Goal: Information Seeking & Learning: Find specific fact

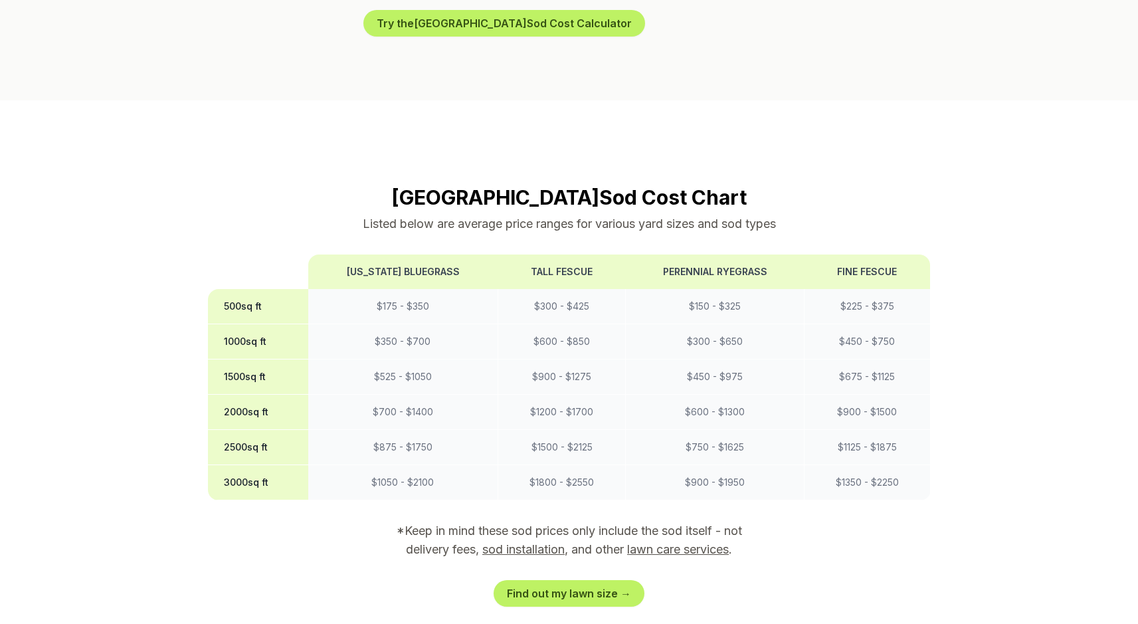
scroll to position [1013, 0]
click at [373, 289] on td "$ 175 - $ 350" at bounding box center [403, 306] width 190 height 35
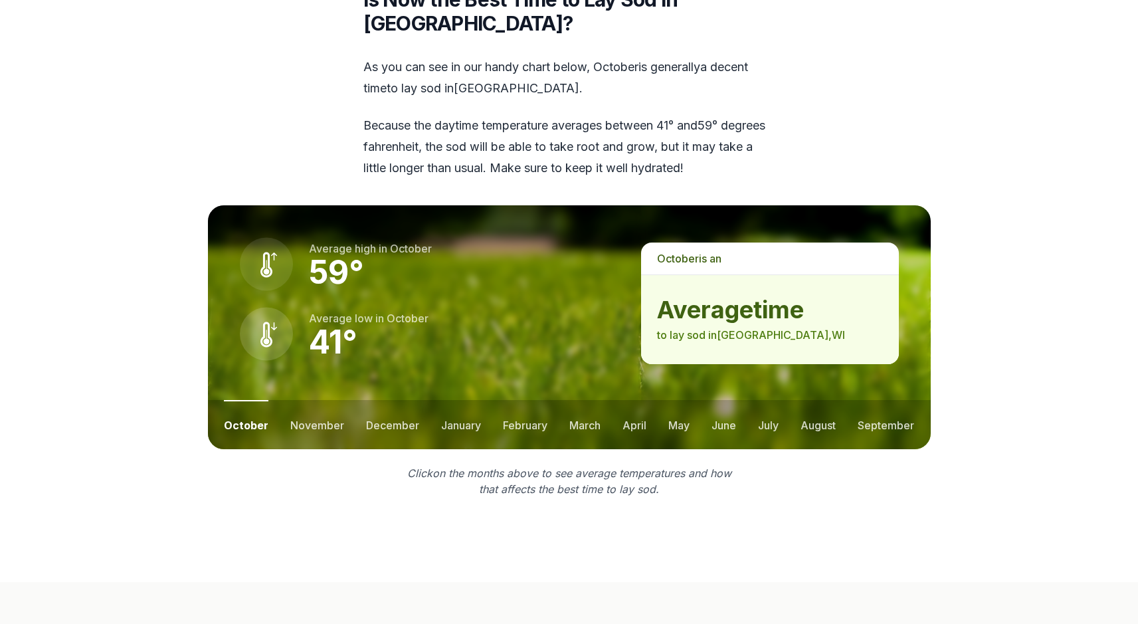
scroll to position [1738, 0]
click at [812, 400] on button "august" at bounding box center [817, 424] width 35 height 49
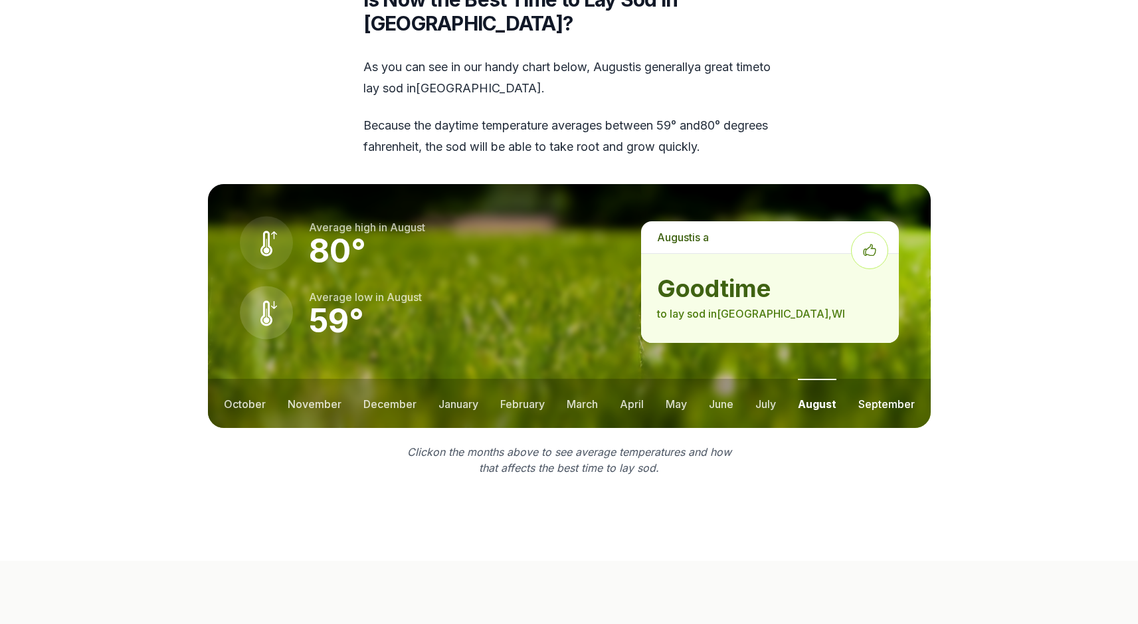
click at [863, 379] on button "september" at bounding box center [886, 403] width 56 height 49
click at [760, 379] on button "july" at bounding box center [765, 403] width 21 height 49
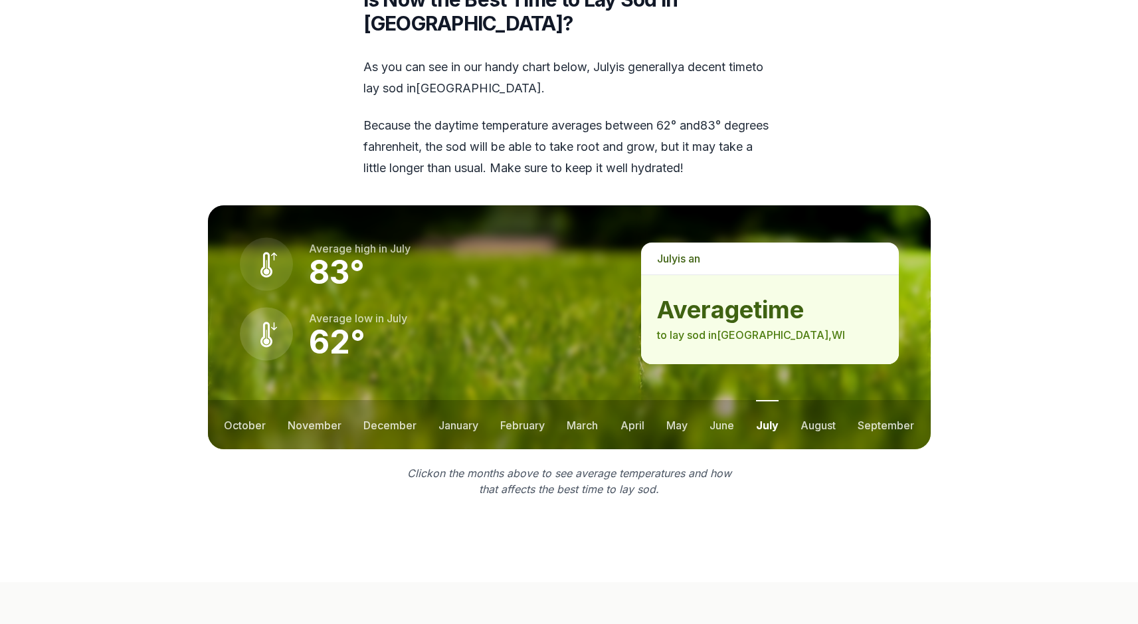
click at [735, 400] on ul "october november december january february march april may june july august sep…" at bounding box center [569, 424] width 723 height 49
click at [727, 400] on button "june" at bounding box center [721, 424] width 25 height 49
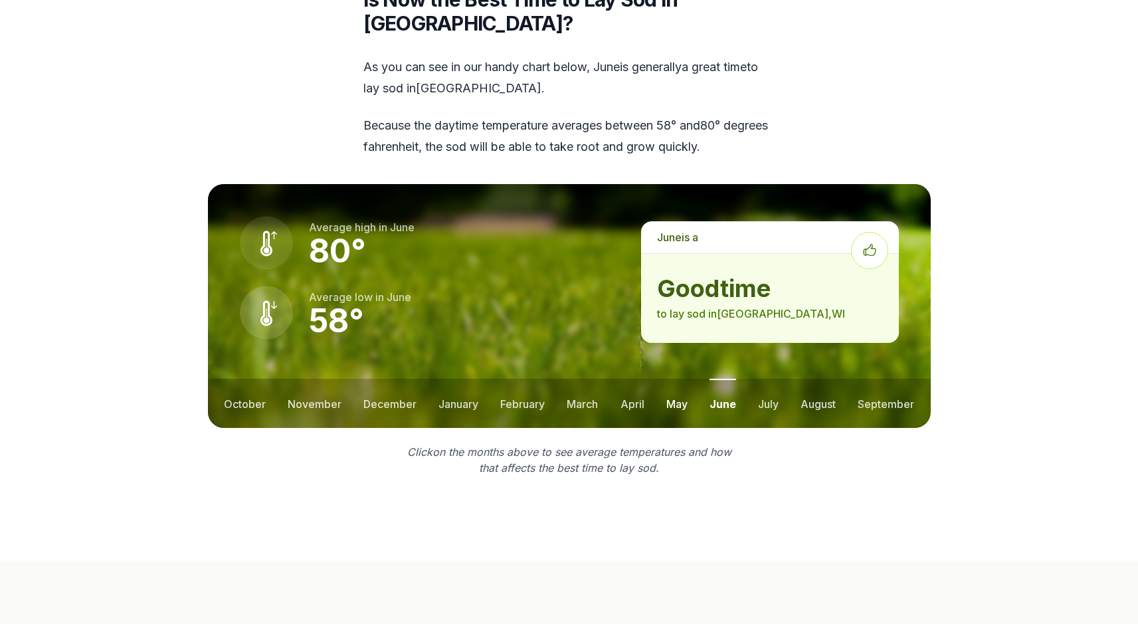
click at [671, 379] on button "may" at bounding box center [676, 403] width 21 height 49
click at [635, 379] on button "april" at bounding box center [632, 403] width 24 height 49
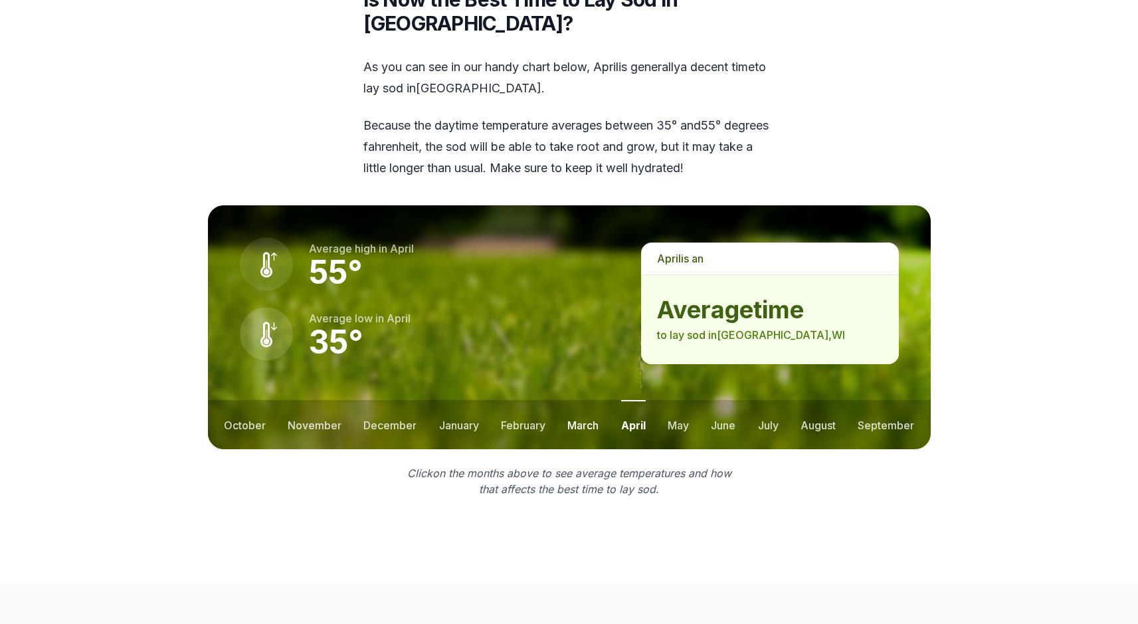
click at [587, 400] on button "march" at bounding box center [582, 424] width 31 height 49
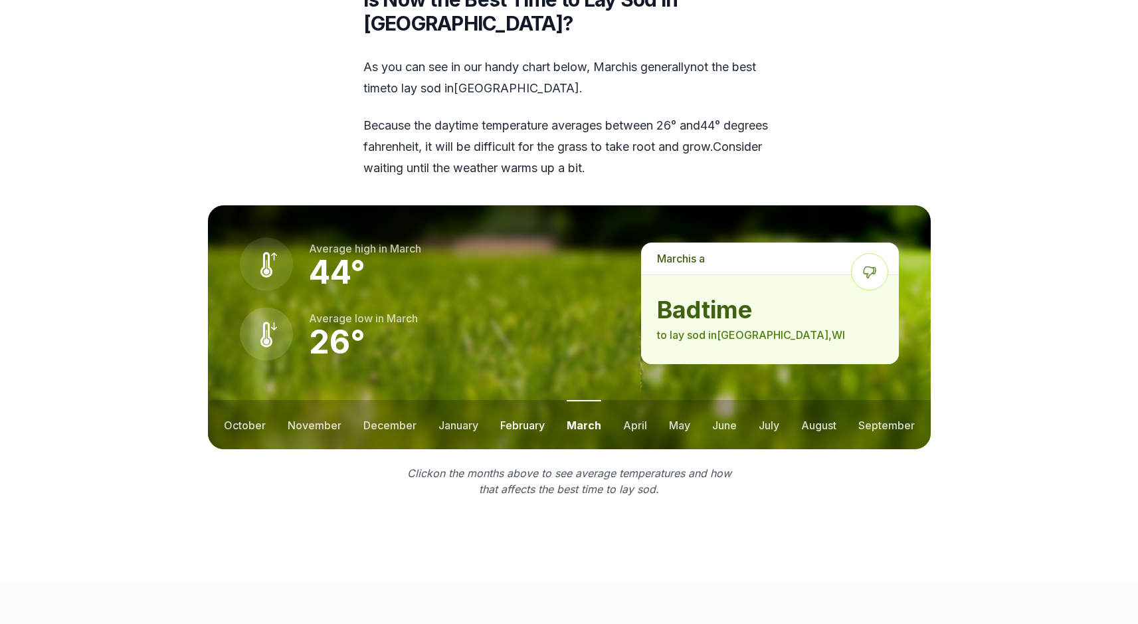
click at [540, 400] on button "february" at bounding box center [522, 424] width 44 height 49
click at [479, 400] on ul "october november december january february march april may june july august sep…" at bounding box center [569, 424] width 723 height 49
click at [460, 400] on button "january" at bounding box center [458, 424] width 40 height 49
click at [401, 400] on button "december" at bounding box center [389, 424] width 53 height 49
click at [317, 400] on button "november" at bounding box center [315, 424] width 54 height 49
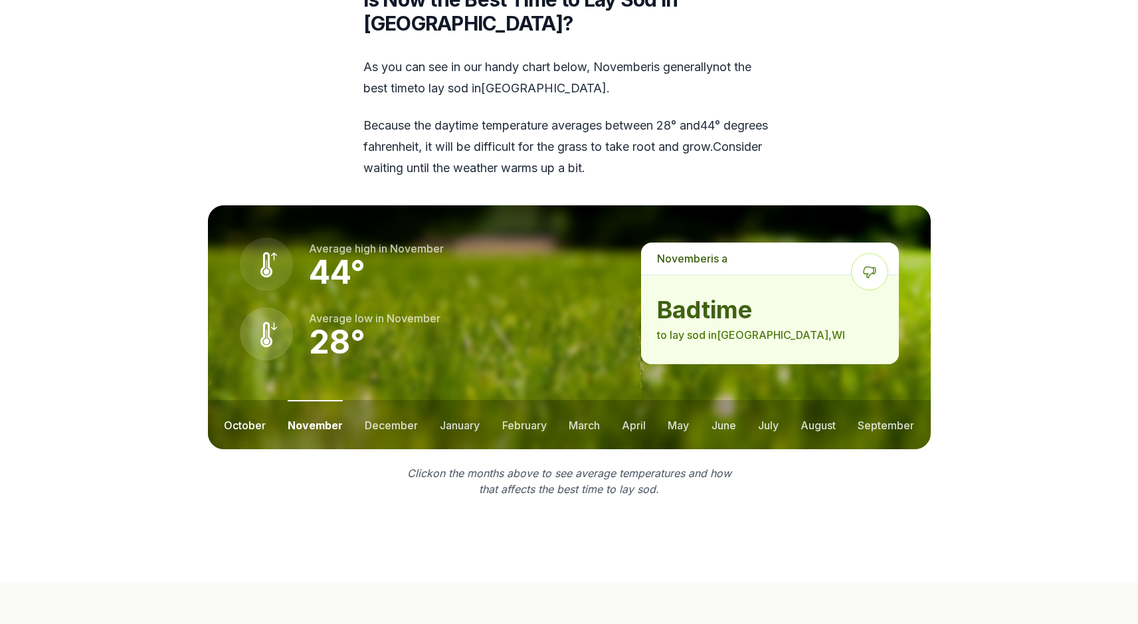
click at [254, 400] on button "october" at bounding box center [245, 424] width 42 height 49
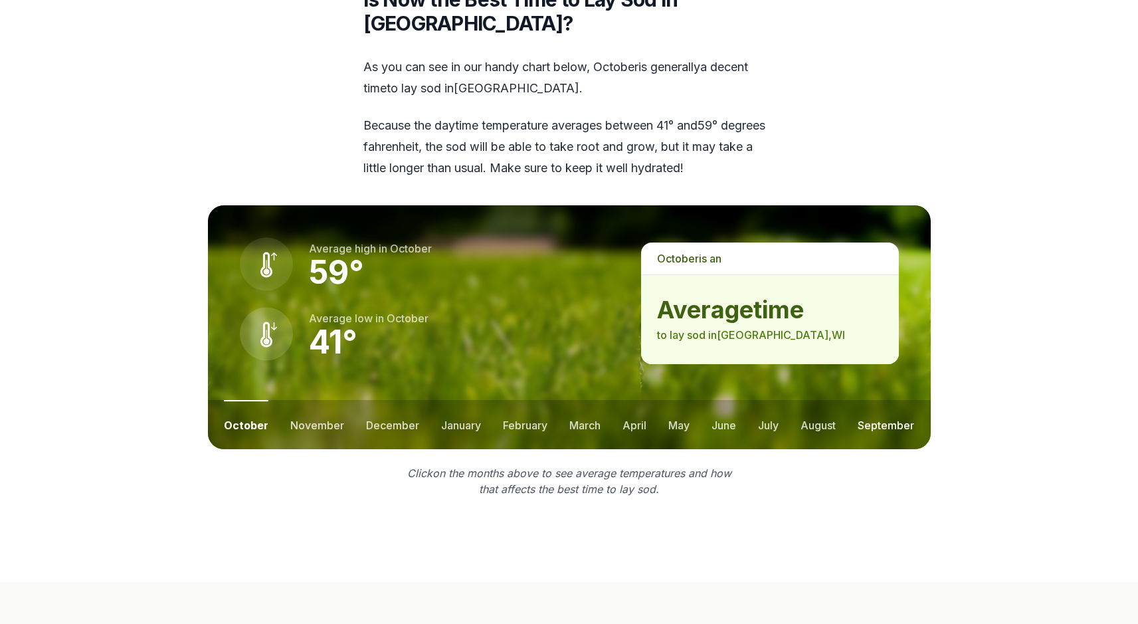
click at [873, 400] on button "september" at bounding box center [885, 424] width 56 height 49
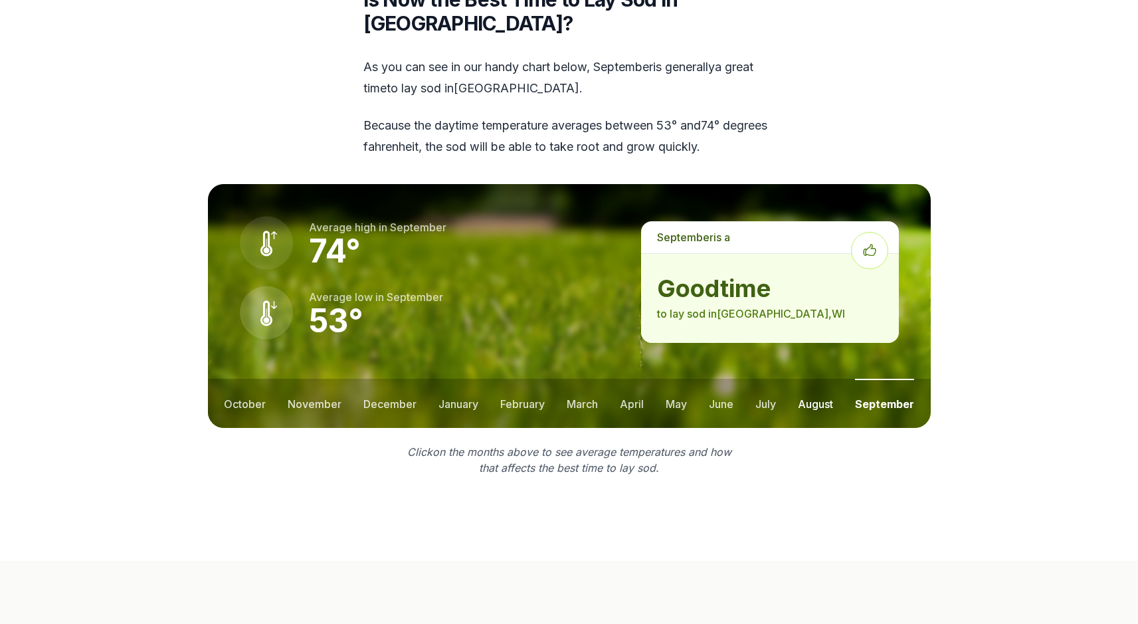
click at [812, 379] on button "august" at bounding box center [815, 403] width 35 height 49
click at [759, 379] on button "july" at bounding box center [765, 403] width 21 height 49
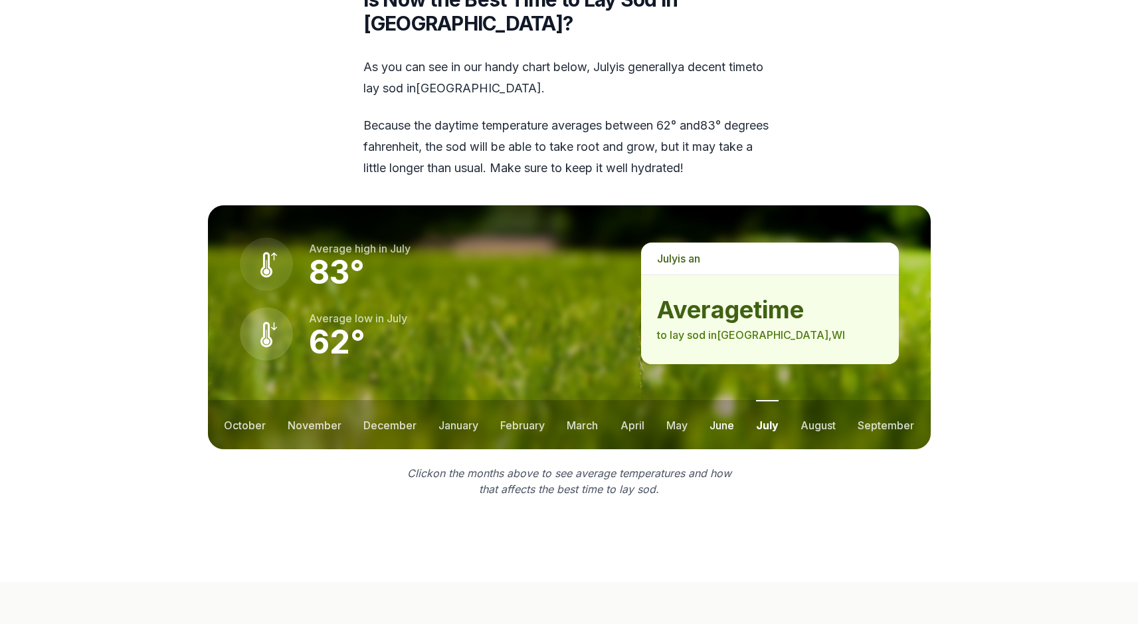
click at [731, 400] on button "june" at bounding box center [721, 424] width 25 height 49
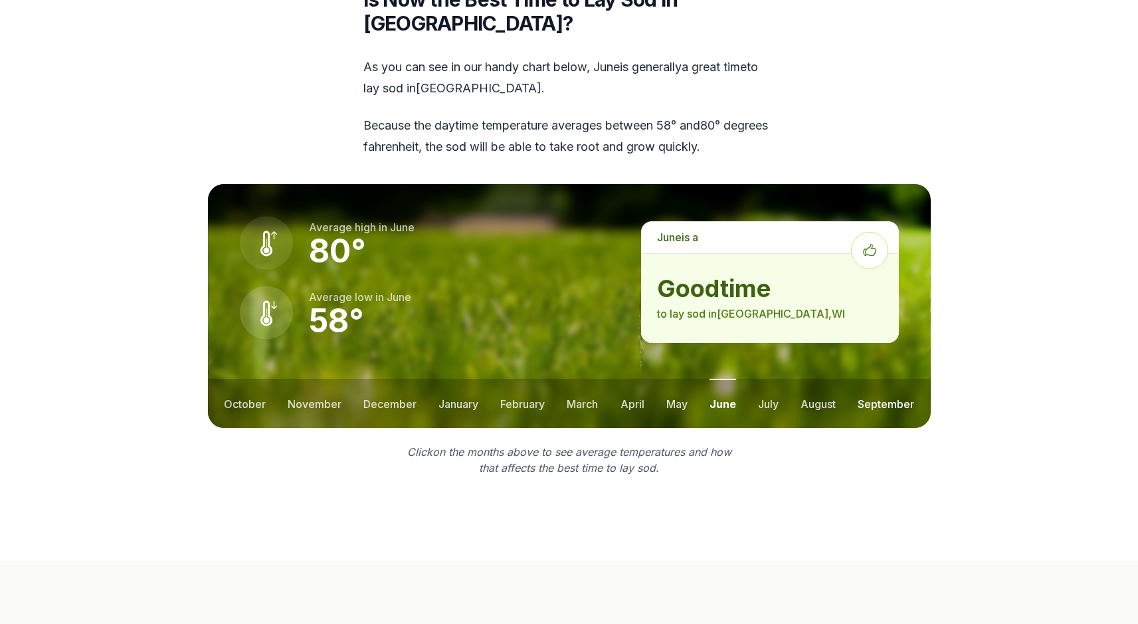
click at [873, 379] on button "september" at bounding box center [885, 403] width 56 height 49
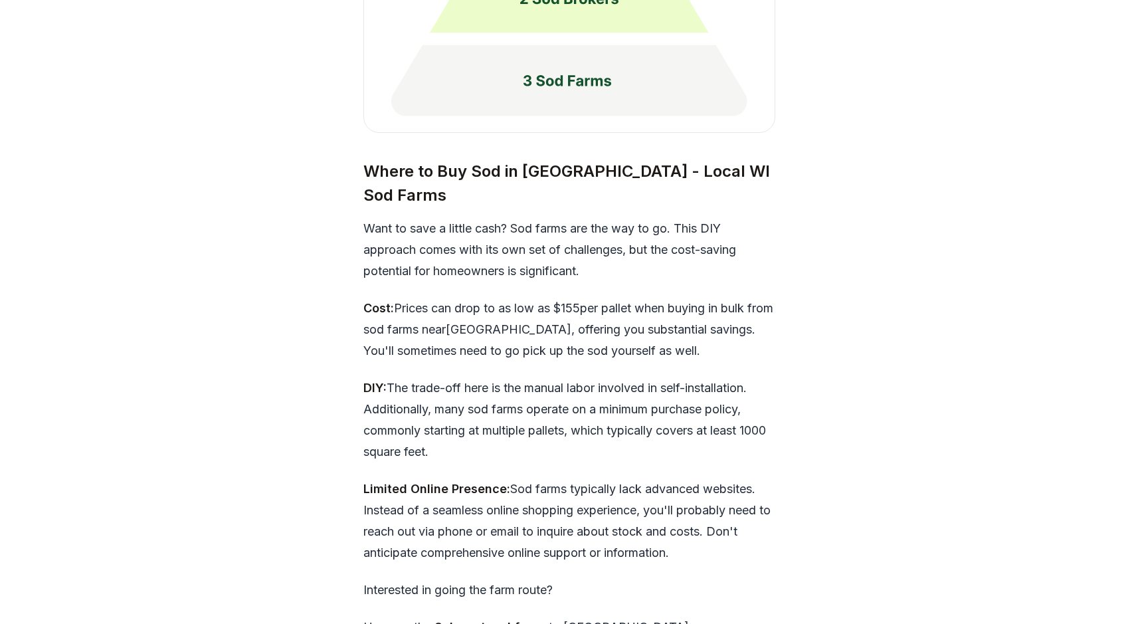
scroll to position [3730, 0]
